Goal: Task Accomplishment & Management: Manage account settings

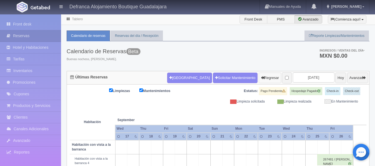
click at [259, 76] on button "Regresar" at bounding box center [270, 78] width 22 height 11
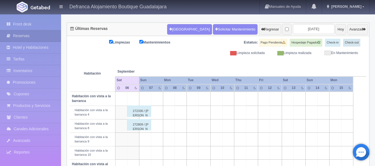
scroll to position [28, 0]
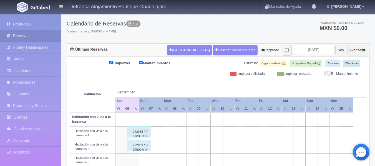
click at [259, 51] on button "Regresar" at bounding box center [270, 50] width 22 height 11
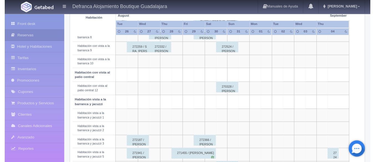
scroll to position [222, 0]
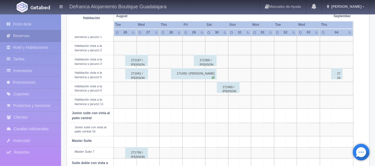
click at [338, 75] on div "272446 / Karla Ávila" at bounding box center [336, 73] width 11 height 11
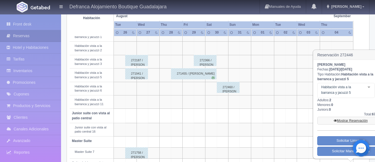
click at [345, 118] on link "Mostrar Reservación" at bounding box center [350, 121] width 67 height 8
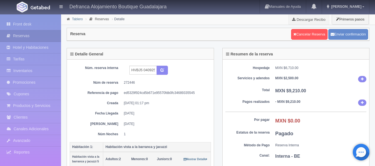
click at [77, 19] on link "Tablero" at bounding box center [77, 19] width 11 height 4
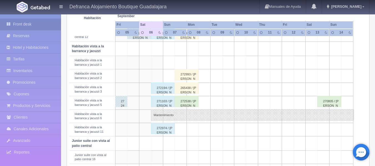
scroll to position [139, 0]
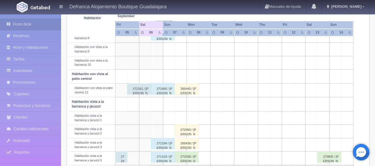
click at [136, 89] on div "272161 / Sthepanie Melissa Martínez Rosales" at bounding box center [139, 89] width 24 height 11
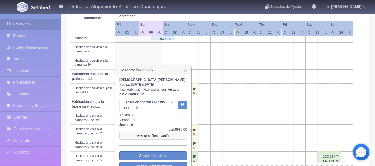
click at [154, 135] on link "Mostrar Reservación" at bounding box center [153, 136] width 68 height 8
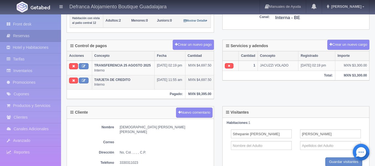
scroll to position [111, 0]
